Goal: Task Accomplishment & Management: Manage account settings

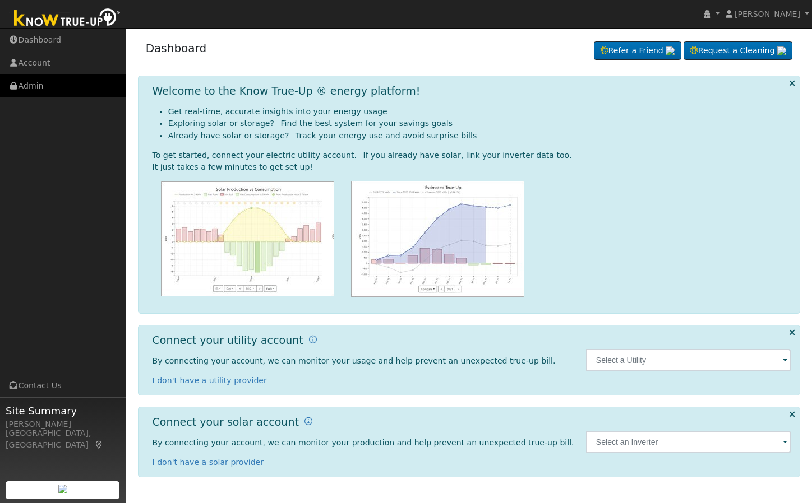
click at [47, 79] on link "Admin" at bounding box center [63, 86] width 126 height 23
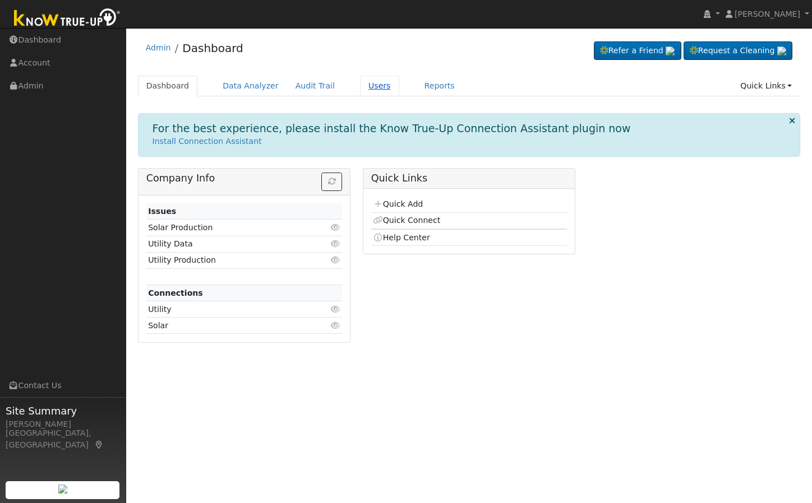
click at [360, 85] on link "Users" at bounding box center [379, 86] width 39 height 21
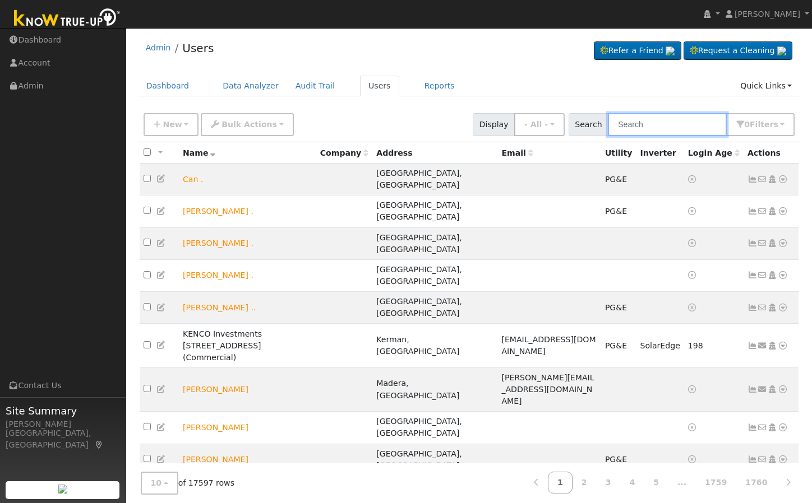
click at [695, 127] on input "text" at bounding box center [667, 124] width 119 height 23
paste input "Long, Trent"
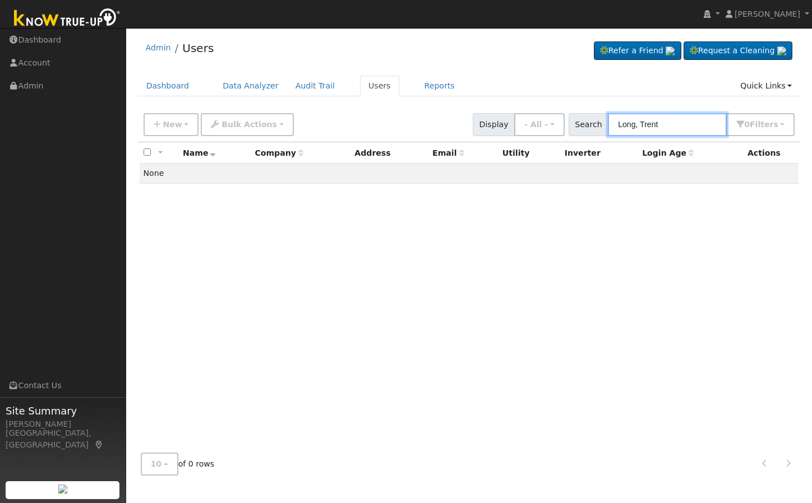
click at [678, 123] on input "Long, Trent" at bounding box center [667, 124] width 119 height 23
click at [678, 122] on input "Long, Trent" at bounding box center [667, 124] width 119 height 23
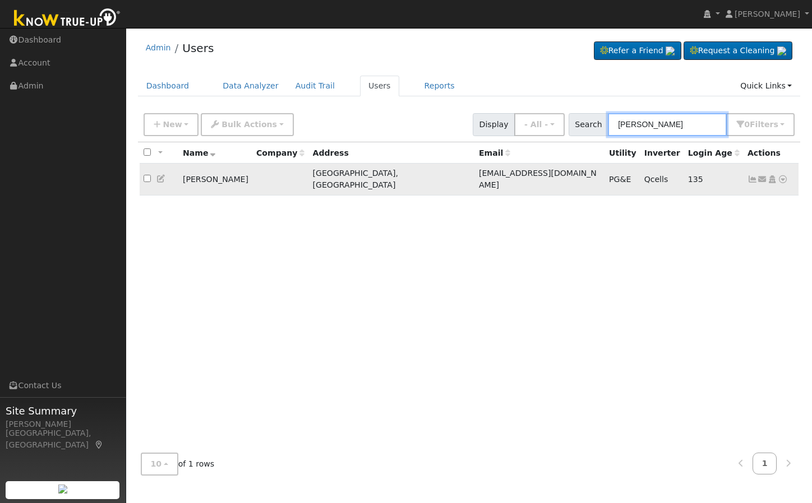
type input "trent long"
click at [775, 175] on icon at bounding box center [772, 179] width 10 height 8
